Goal: Task Accomplishment & Management: Manage account settings

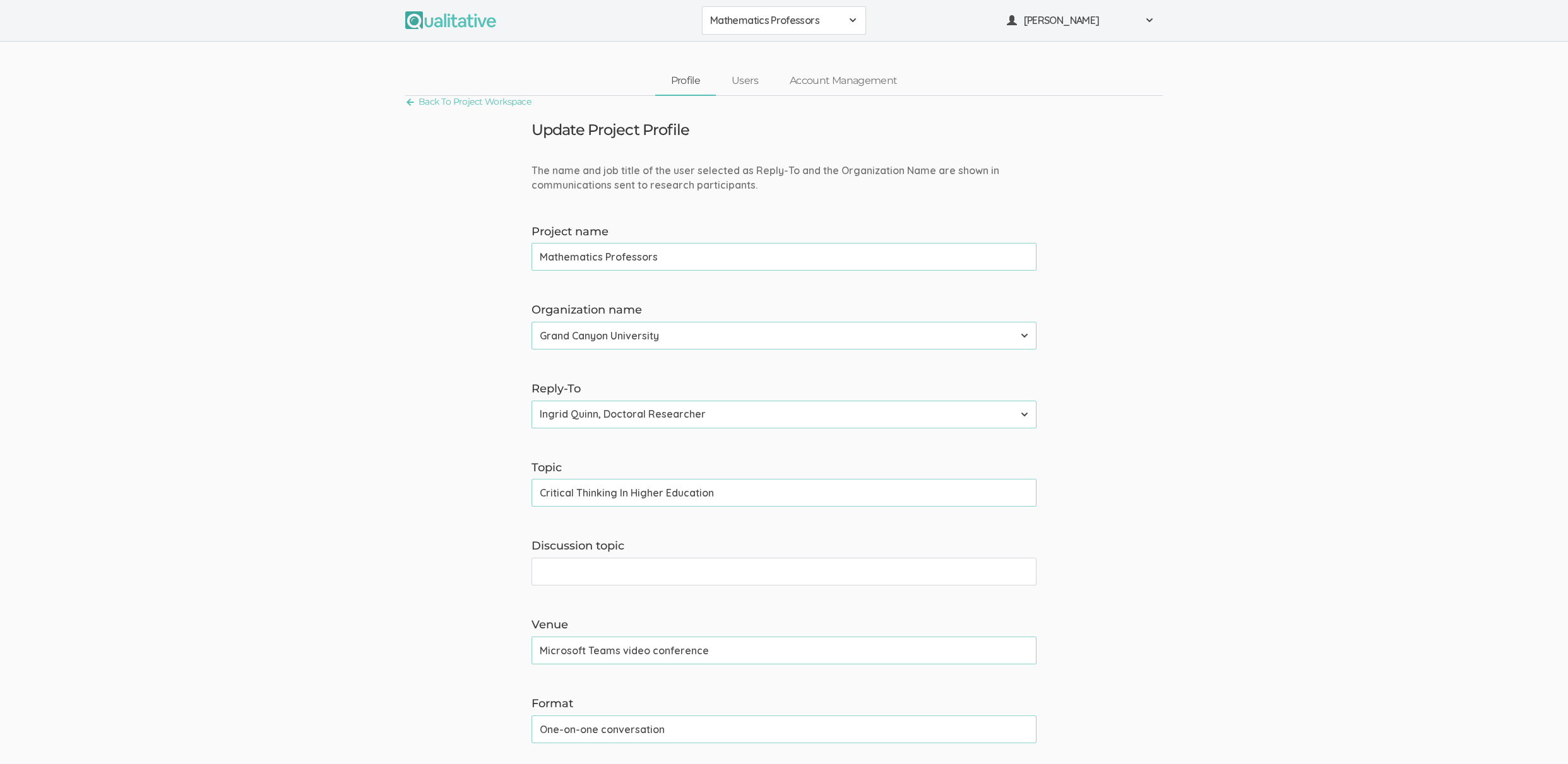
click at [265, 222] on form "The name and job title of the user selected as Reply-To and the Organization Na…" at bounding box center [784, 777] width 1568 height 1226
click at [494, 102] on link "Back To Project Workspace" at bounding box center [467, 102] width 126 height 17
click at [499, 101] on link "Back To Project Workspace" at bounding box center [467, 102] width 126 height 17
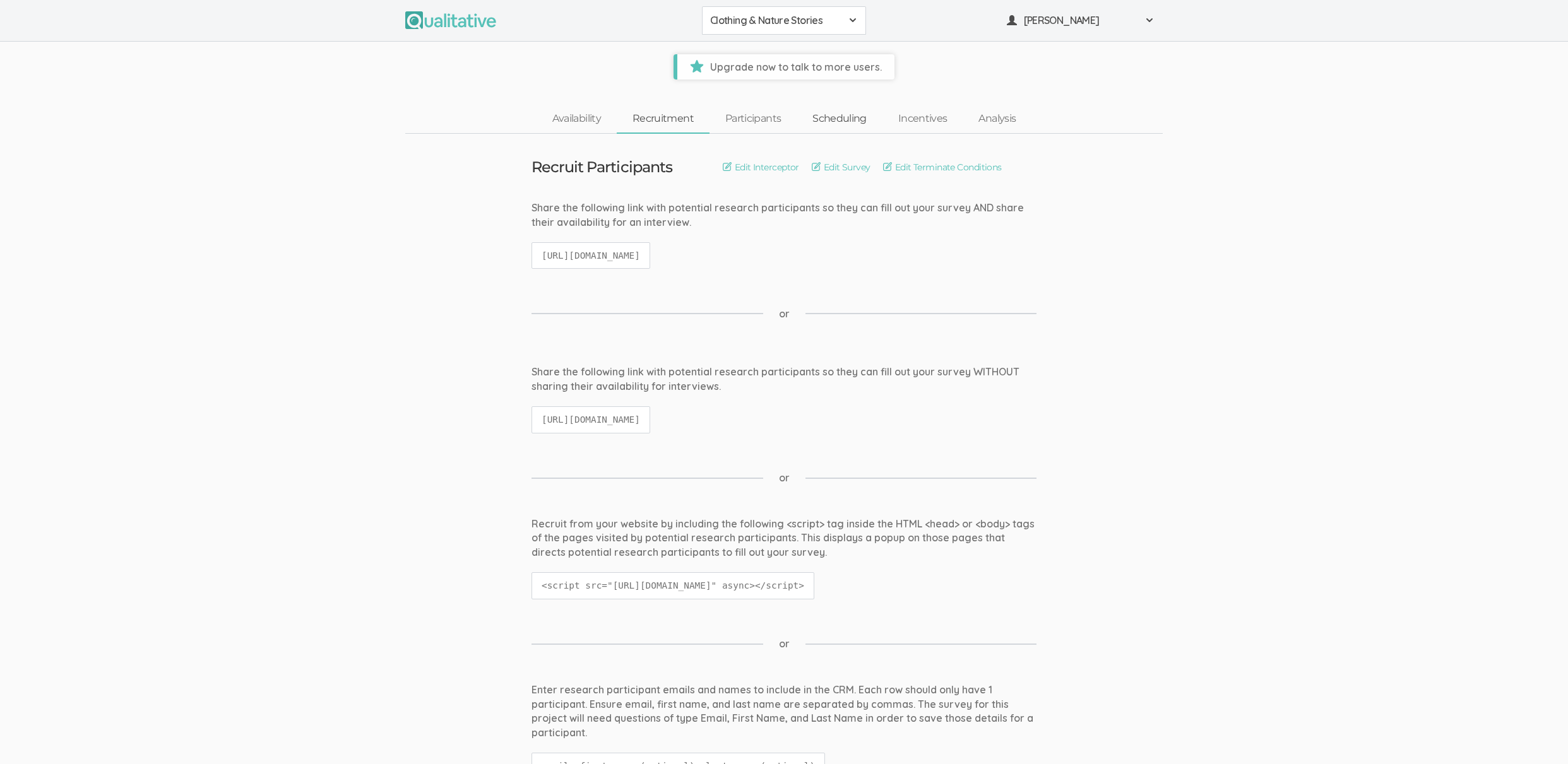
click at [836, 116] on link "Scheduling" at bounding box center [840, 119] width 86 height 27
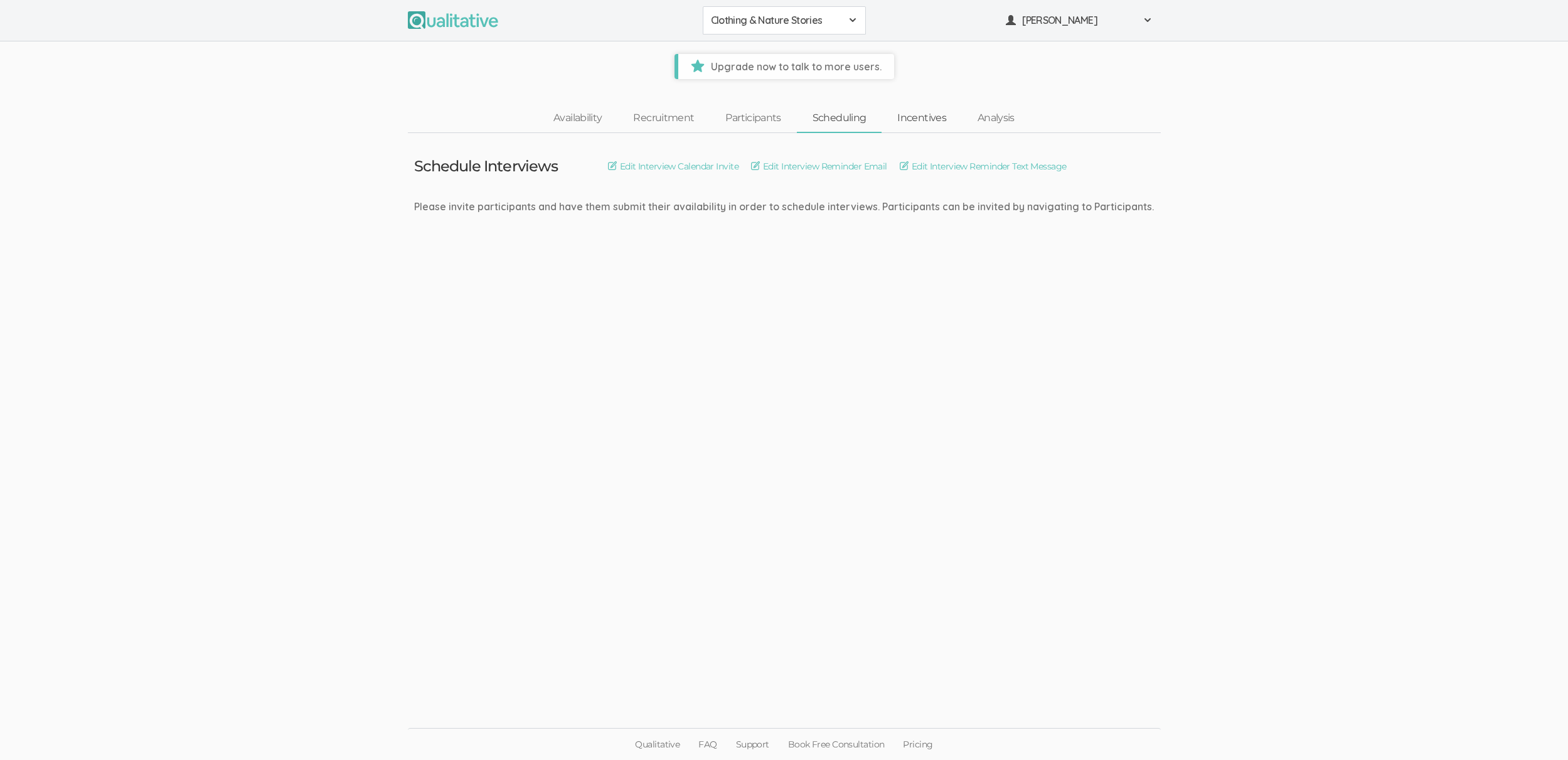
click at [910, 113] on link "Incentives" at bounding box center [922, 118] width 80 height 27
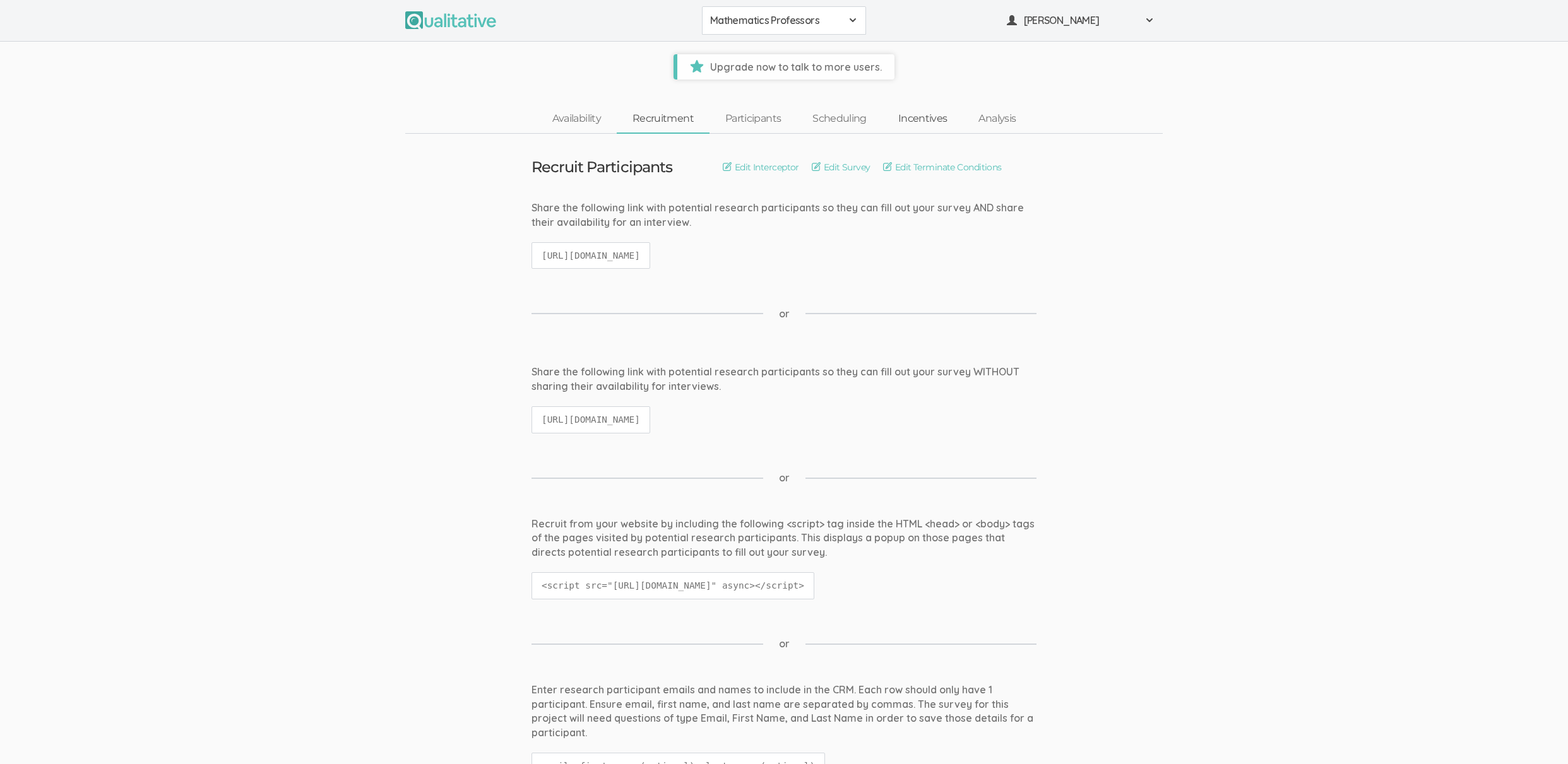
click at [937, 112] on link "Incentives" at bounding box center [923, 119] width 81 height 27
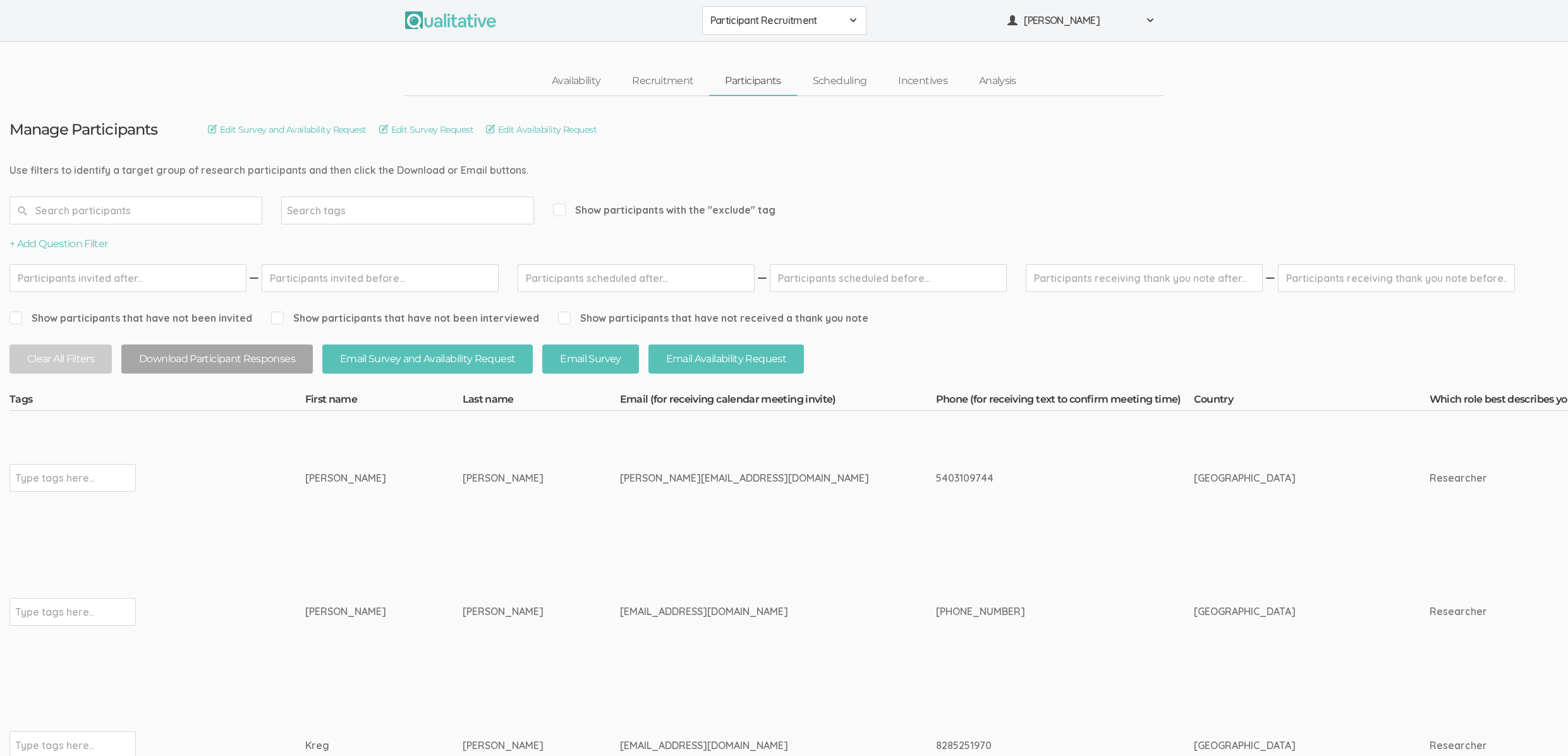
click at [715, 12] on button "Participant Recruitment" at bounding box center [784, 20] width 164 height 28
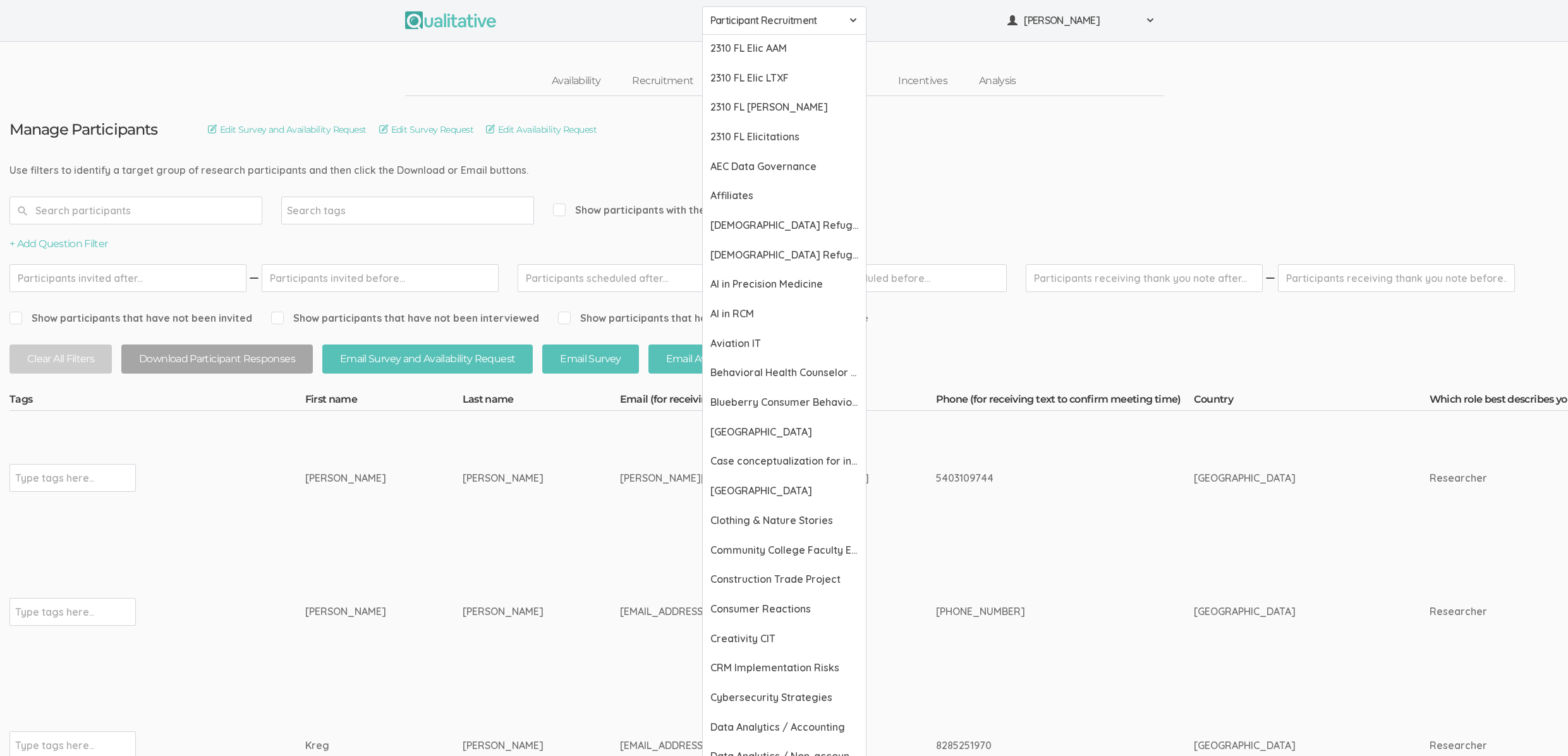
click at [300, 35] on div "Participant Recruitment 2310 FL Elic AAM 2310 FL Elic LTXF 2310 FL Elic WNHF 23…" at bounding box center [784, 21] width 1568 height 42
